Goal: Book appointment/travel/reservation

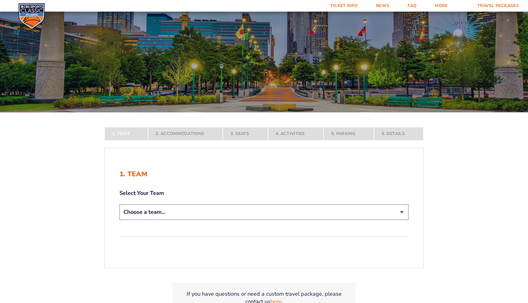
scroll to position [49, 0]
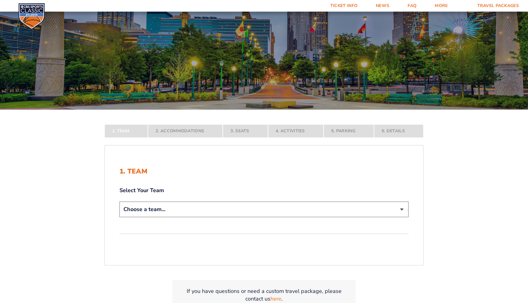
click at [253, 215] on select "Choose a team... Kentucky Wildcats Ohio State Buckeyes North Carolina Tar Heels…" at bounding box center [263, 210] width 289 height 16
select select "12956"
click at [119, 217] on select "Choose a team... Kentucky Wildcats Ohio State Buckeyes North Carolina Tar Heels…" at bounding box center [263, 210] width 289 height 16
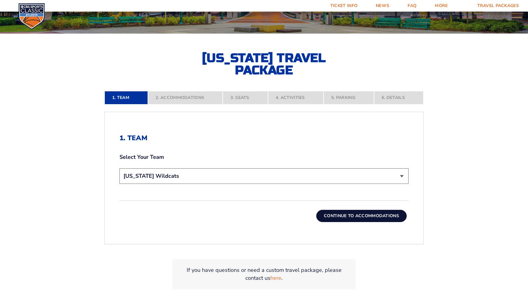
scroll to position [127, 0]
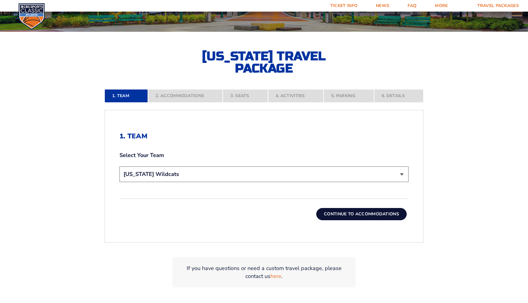
click at [340, 212] on button "Continue To Accommodations" at bounding box center [361, 214] width 90 height 12
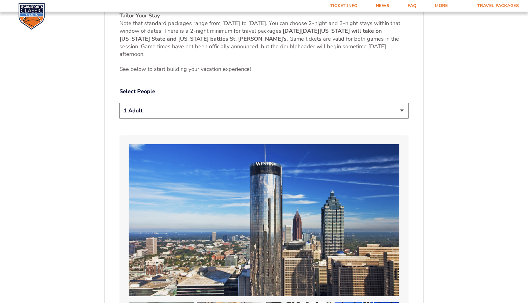
scroll to position [307, 0]
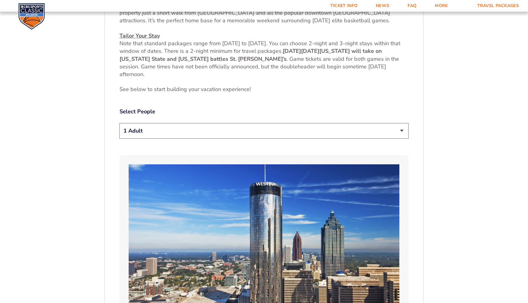
click at [336, 127] on select "1 Adult 2 Adults 3 Adults 4 Adults 2 Adults + 1 Child 2 Adults + 2 Children 2 A…" at bounding box center [263, 131] width 289 height 16
select select "2 Adults"
click at [119, 123] on select "1 Adult 2 Adults 3 Adults 4 Adults 2 Adults + 1 Child 2 Adults + 2 Children 2 A…" at bounding box center [263, 131] width 289 height 16
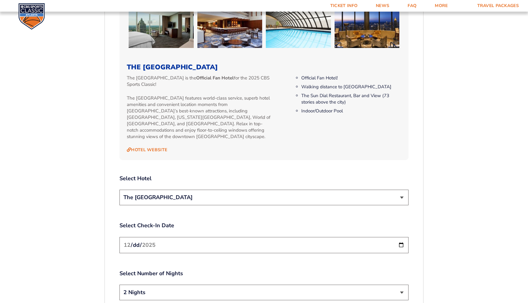
scroll to position [666, 0]
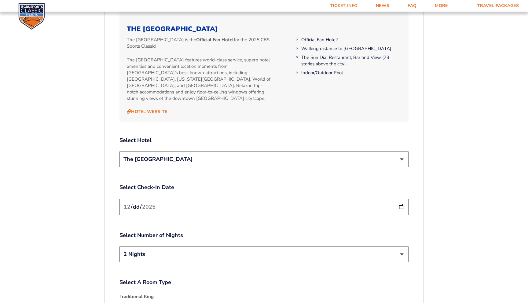
click at [331, 154] on select "The [GEOGRAPHIC_DATA]" at bounding box center [263, 160] width 289 height 16
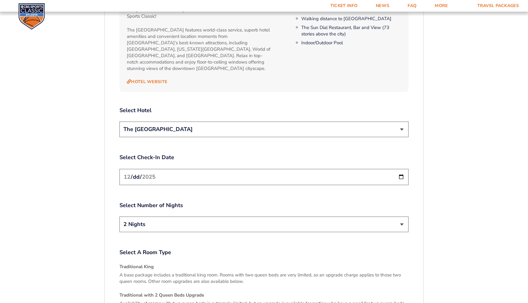
scroll to position [697, 0]
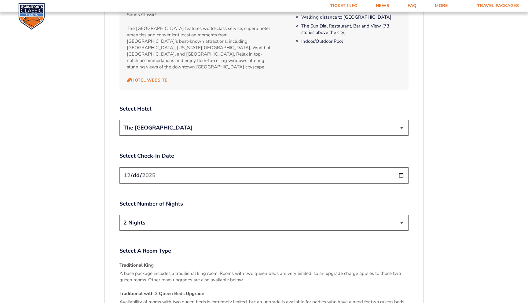
click at [318, 215] on select "2 Nights 3 Nights" at bounding box center [263, 223] width 289 height 16
click at [119, 215] on select "2 Nights 3 Nights" at bounding box center [263, 223] width 289 height 16
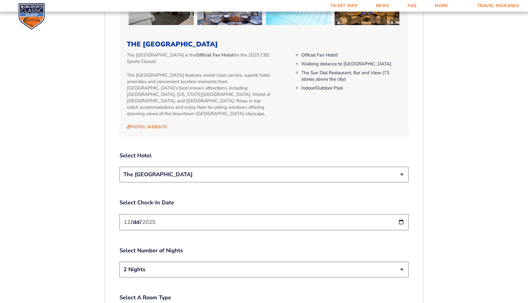
scroll to position [667, 0]
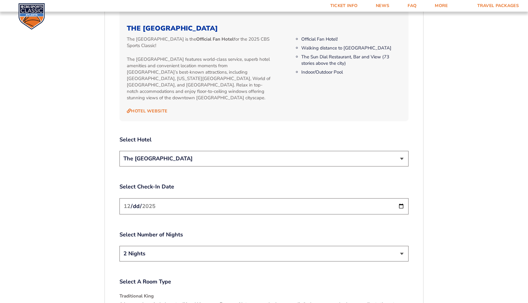
click at [317, 202] on input "2025-12-19" at bounding box center [263, 206] width 289 height 16
click at [401, 198] on input "2025-12-19" at bounding box center [263, 206] width 289 height 16
click at [181, 250] on select "2 Nights 3 Nights" at bounding box center [263, 254] width 289 height 16
click at [399, 198] on input "2025-12-20" at bounding box center [263, 206] width 289 height 16
type input "2025-12-19"
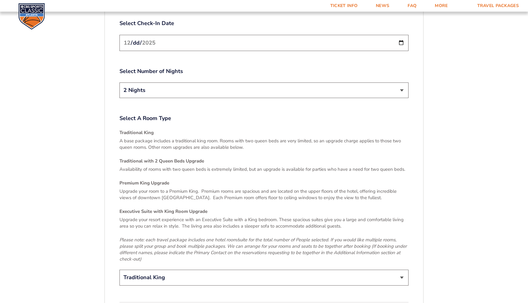
scroll to position [851, 0]
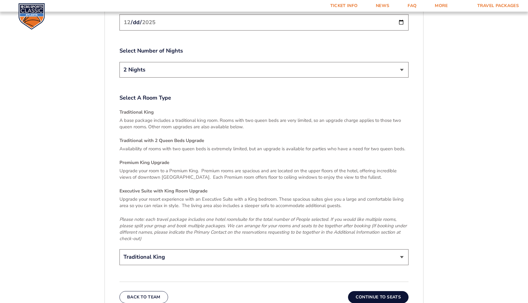
click at [210, 250] on select "Traditional King Traditional with 2 Queen Beds Upgrade (+$45 per night) Premium…" at bounding box center [263, 257] width 289 height 16
click at [119, 249] on select "Traditional King Traditional with 2 Queen Beds Upgrade (+$45 per night) Premium…" at bounding box center [263, 257] width 289 height 16
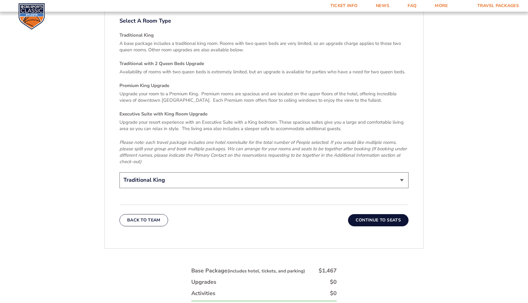
scroll to position [944, 0]
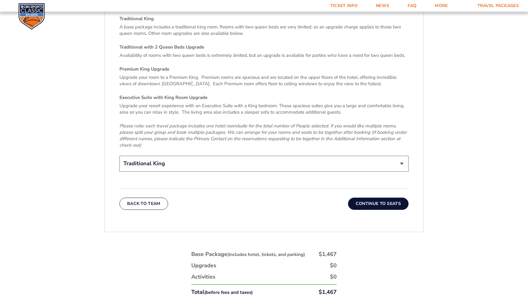
click at [388, 198] on button "Continue To Seats" at bounding box center [378, 204] width 61 height 12
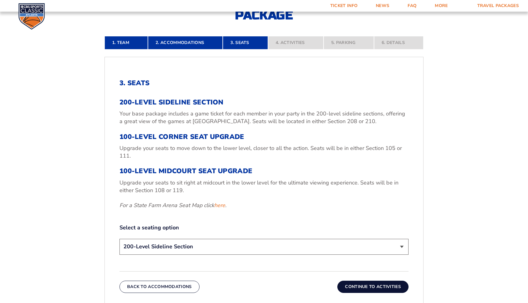
scroll to position [183, 0]
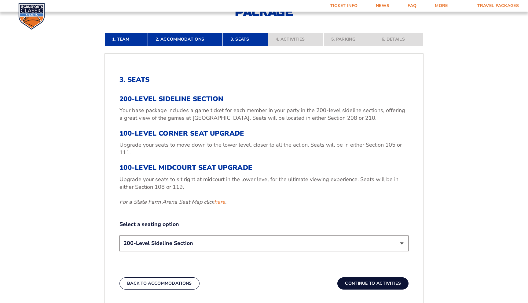
click at [346, 243] on select "200-Level Sideline Section 100-Level Corner Seat Upgrade (+$120 per person) 100…" at bounding box center [263, 244] width 289 height 16
select select "100-Level Midcourt Seat Upgrade"
click at [119, 236] on select "200-Level Sideline Section 100-Level Corner Seat Upgrade (+$120 per person) 100…" at bounding box center [263, 244] width 289 height 16
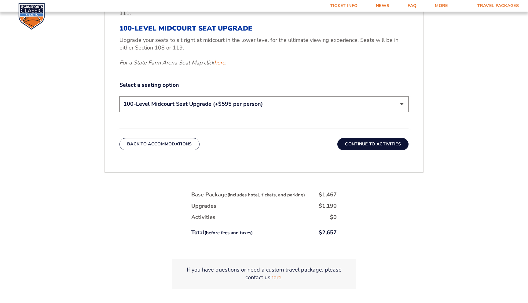
scroll to position [349, 0]
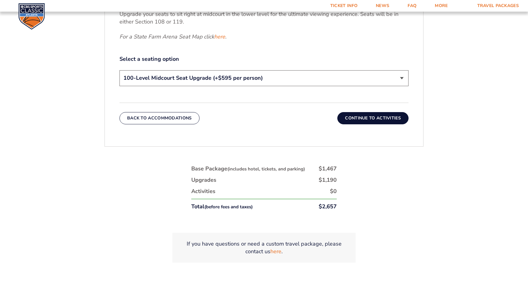
click at [391, 118] on button "Continue To Activities" at bounding box center [372, 118] width 71 height 12
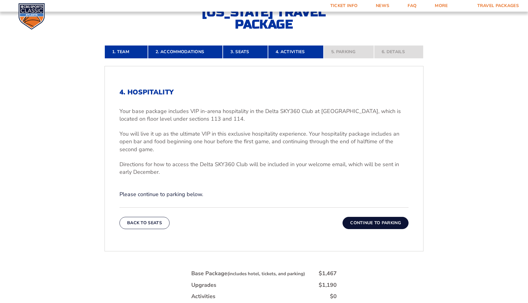
scroll to position [163, 0]
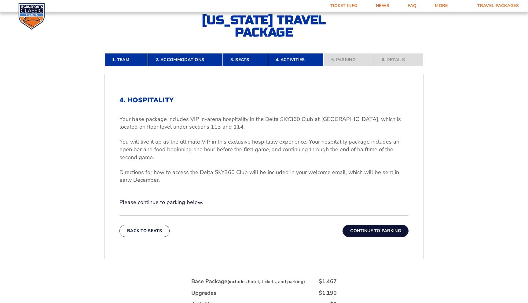
click at [383, 230] on button "Continue To Parking" at bounding box center [376, 231] width 66 height 12
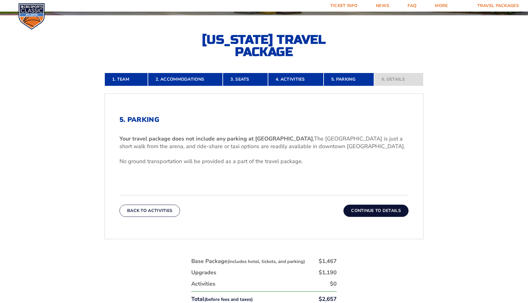
scroll to position [158, 0]
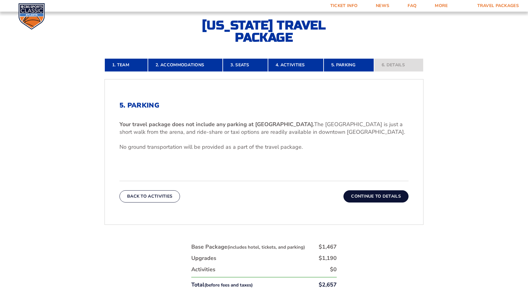
click at [383, 202] on button "Continue To Details" at bounding box center [376, 196] width 65 height 12
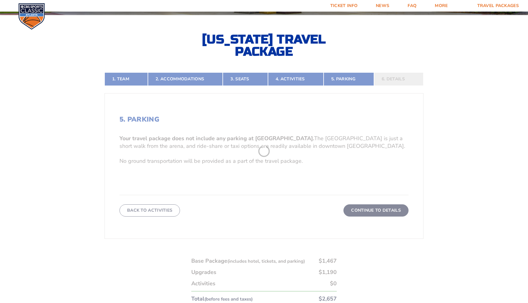
scroll to position [143, 0]
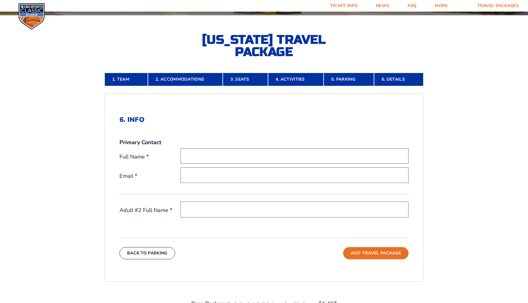
click at [304, 154] on input "text" at bounding box center [295, 156] width 228 height 16
type input "Michael Wiechart"
click at [263, 175] on input "email" at bounding box center [295, 175] width 228 height 16
type input "mwiechar@uab.edu"
click at [256, 209] on input "text" at bounding box center [295, 210] width 228 height 16
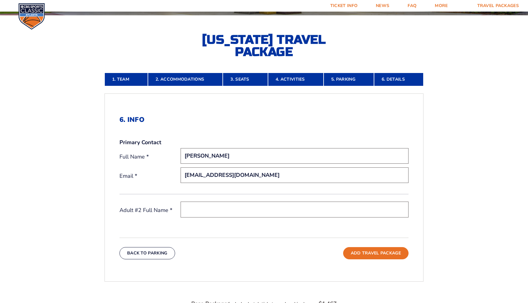
type input "Lisa Wiechart"
click at [366, 251] on button "Add Travel Package" at bounding box center [375, 253] width 65 height 12
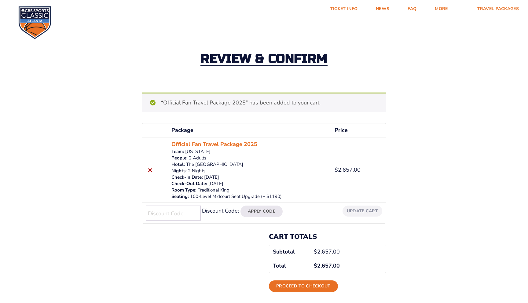
scroll to position [15, 0]
